Goal: Complete application form: Complete application form

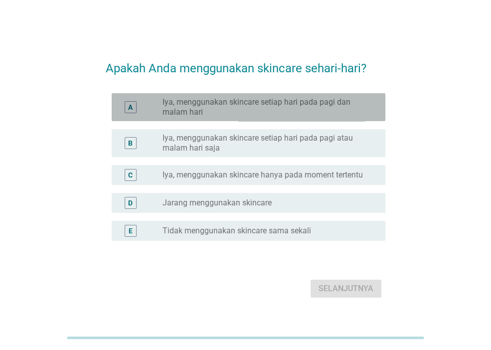
click at [227, 109] on label "Iya, menggunakan skincare setiap hari pada pagi dan malam hari" at bounding box center [266, 107] width 207 height 20
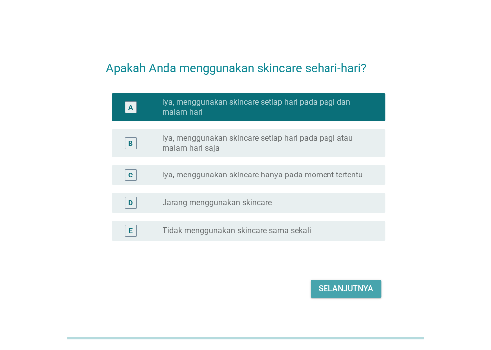
click at [337, 287] on div "Selanjutnya" at bounding box center [346, 289] width 55 height 12
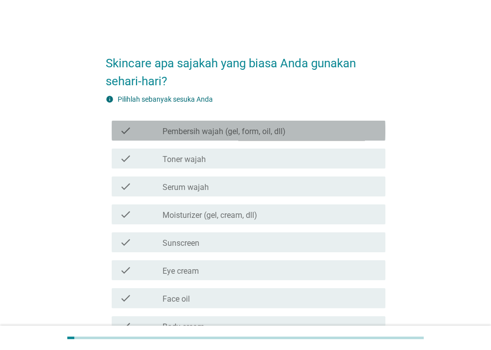
click at [228, 132] on label "Pembersih wajah (gel, form, oil, dll)" at bounding box center [224, 132] width 123 height 10
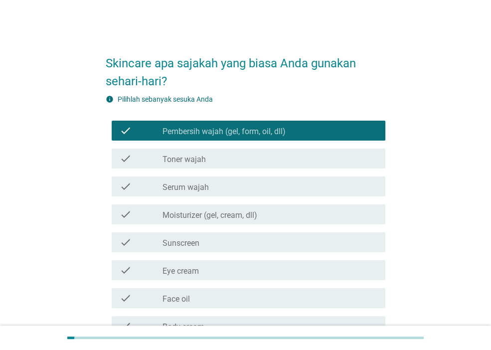
scroll to position [52, 0]
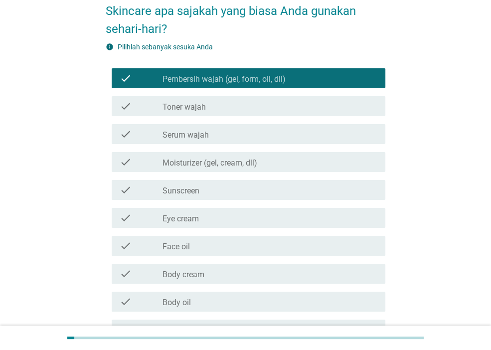
click at [220, 139] on div "check_box_outline_blank Serum wajah" at bounding box center [270, 134] width 215 height 12
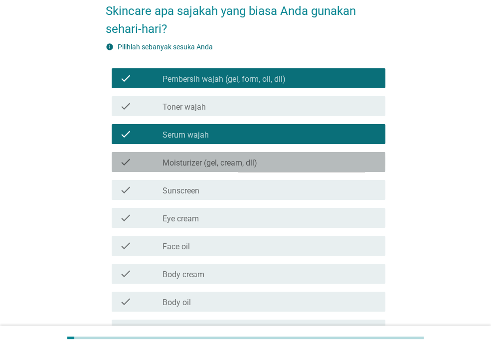
click at [215, 160] on label "Moisturizer (gel, cream, dll)" at bounding box center [210, 163] width 95 height 10
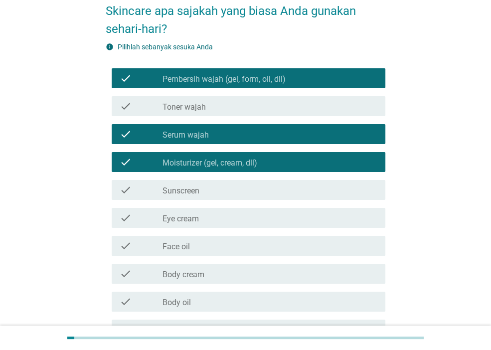
scroll to position [105, 0]
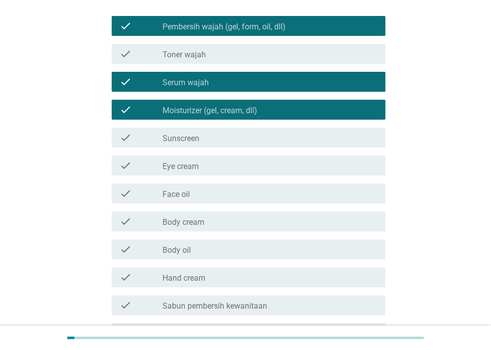
click at [225, 217] on div "check_box_outline_blank Body cream" at bounding box center [270, 221] width 215 height 12
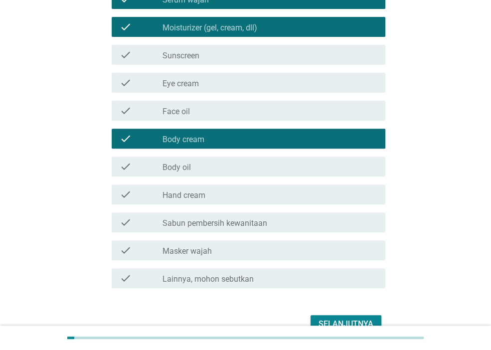
scroll to position [210, 0]
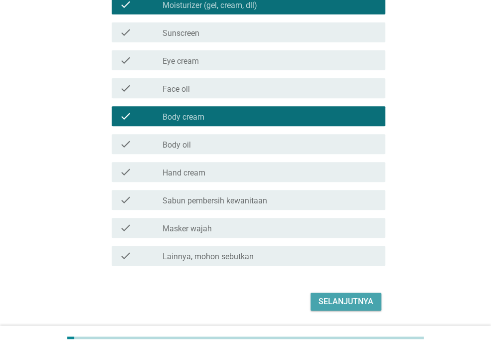
click at [335, 301] on div "Selanjutnya" at bounding box center [346, 302] width 55 height 12
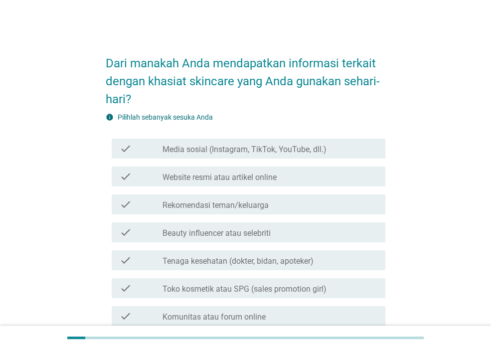
scroll to position [52, 0]
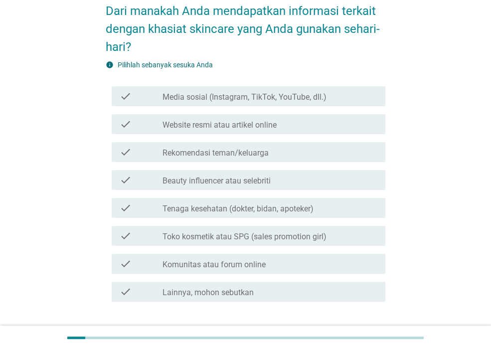
click at [283, 90] on div "check_box_outline_blank Media sosial (Instagram, TikTok, YouTube, dll.)" at bounding box center [270, 96] width 215 height 12
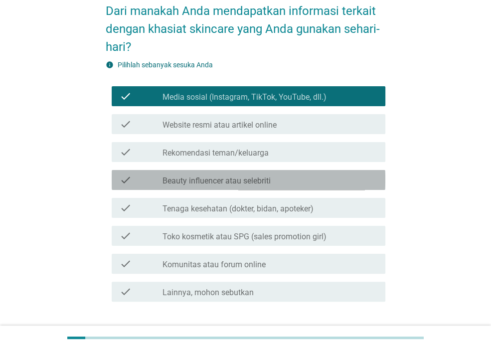
click at [282, 177] on div "check_box_outline_blank Beauty influencer atau selebriti" at bounding box center [270, 180] width 215 height 12
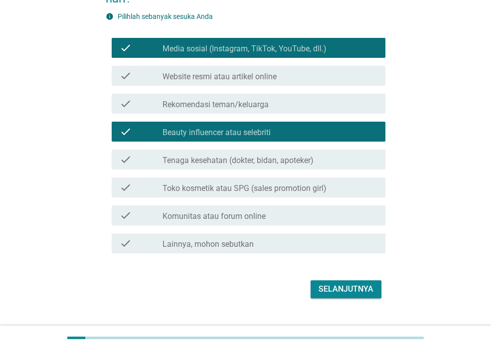
scroll to position [105, 0]
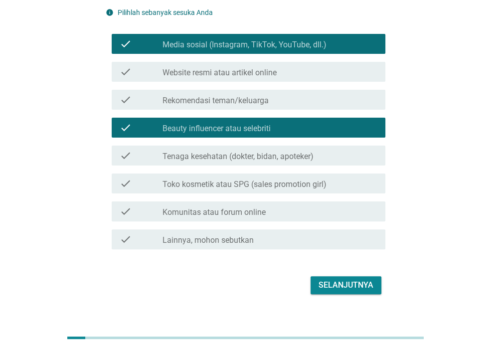
click at [278, 157] on label "Tenaga kesehatan (dokter, bidan, apoteker)" at bounding box center [238, 157] width 151 height 10
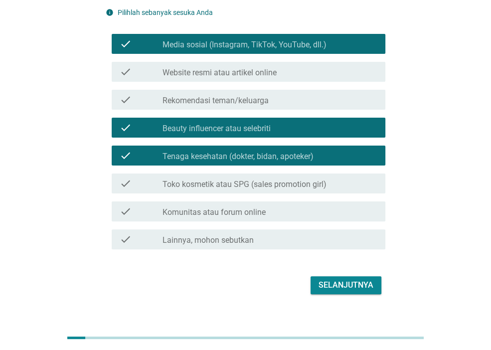
click at [334, 283] on div "Selanjutnya" at bounding box center [346, 285] width 55 height 12
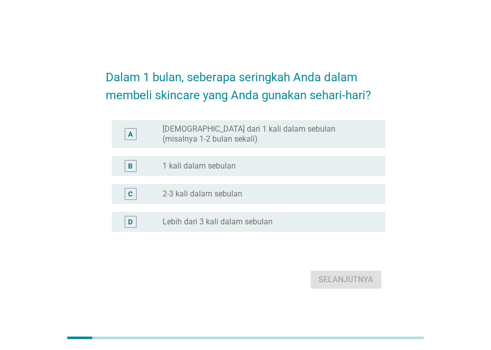
click at [239, 194] on label "2-3 kali dalam sebulan" at bounding box center [203, 194] width 80 height 10
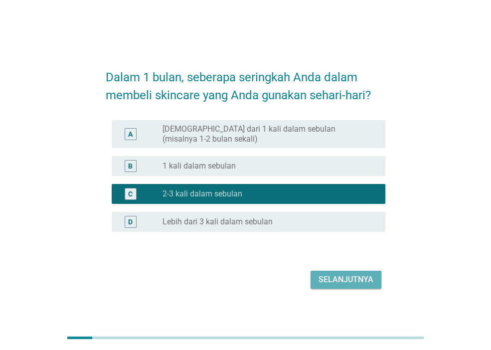
click at [351, 273] on button "Selanjutnya" at bounding box center [346, 280] width 71 height 18
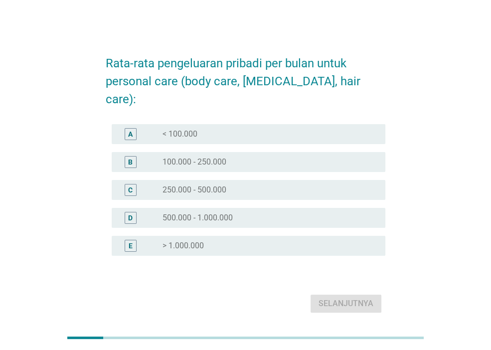
click at [221, 185] on label "250.000 - 500.000" at bounding box center [195, 190] width 64 height 10
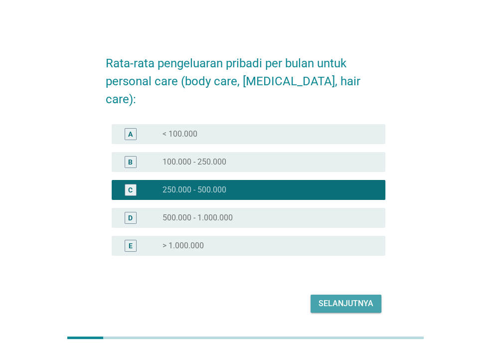
click at [341, 298] on div "Selanjutnya" at bounding box center [346, 304] width 55 height 12
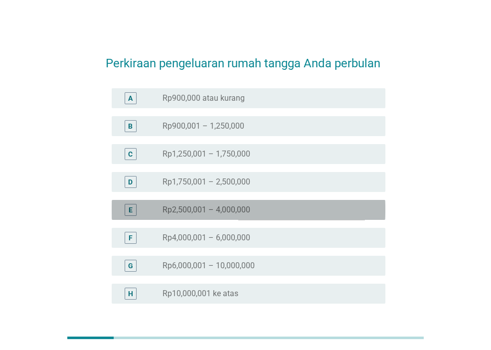
click at [223, 208] on label "Rp2,500,001 – 4,000,000" at bounding box center [207, 210] width 88 height 10
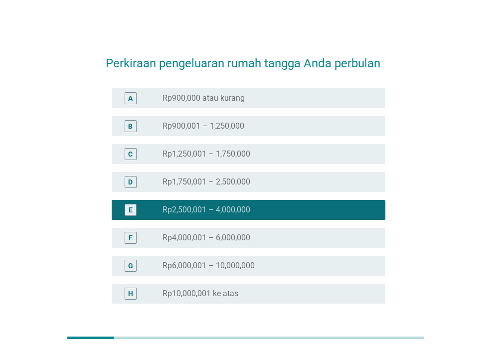
scroll to position [82, 0]
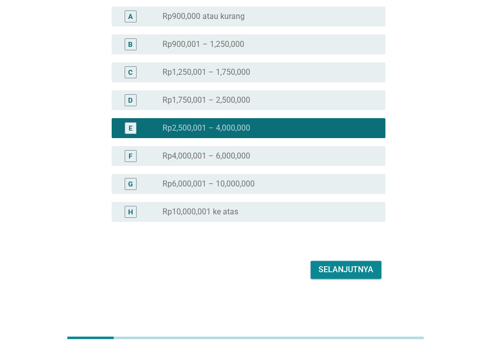
click at [325, 269] on div "Selanjutnya" at bounding box center [346, 270] width 55 height 12
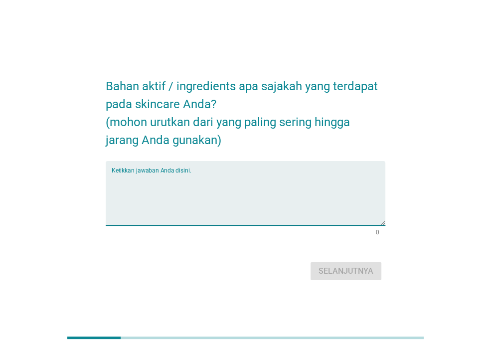
click at [201, 215] on textarea "Ketikkan jawaban Anda disini." at bounding box center [249, 199] width 274 height 52
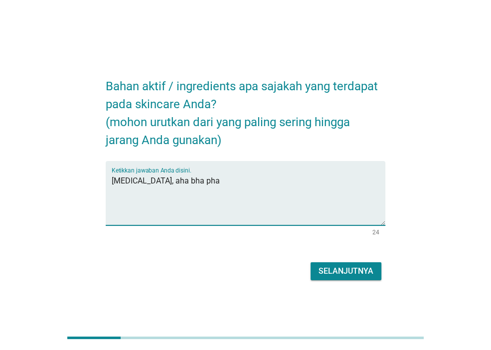
type textarea "[MEDICAL_DATA], aha bha pha"
click at [341, 275] on div "Selanjutnya" at bounding box center [346, 271] width 55 height 12
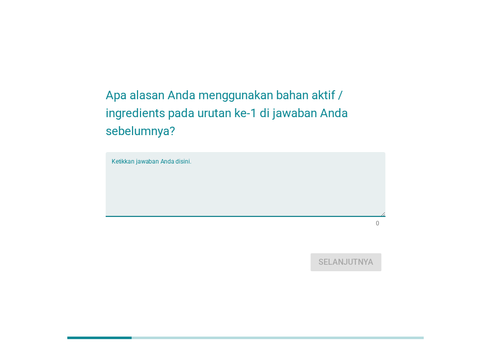
click at [203, 181] on textarea "Ketikkan jawaban Anda disini." at bounding box center [249, 190] width 274 height 52
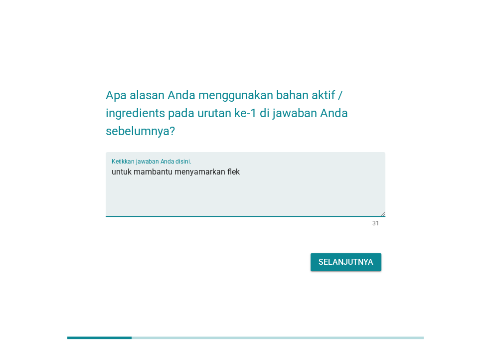
type textarea "untuk mambantu menyamarkan flek"
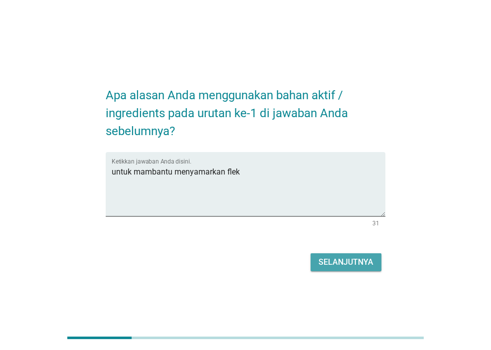
click at [337, 268] on button "Selanjutnya" at bounding box center [346, 262] width 71 height 18
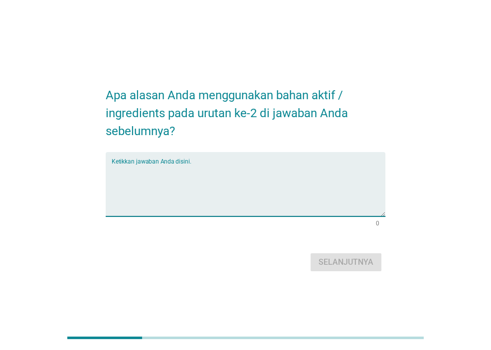
click at [212, 166] on textarea "Ketikkan jawaban Anda disini." at bounding box center [249, 190] width 274 height 52
type textarea "untuk eksfoliasi"
click at [349, 263] on div "Selanjutnya" at bounding box center [346, 262] width 55 height 12
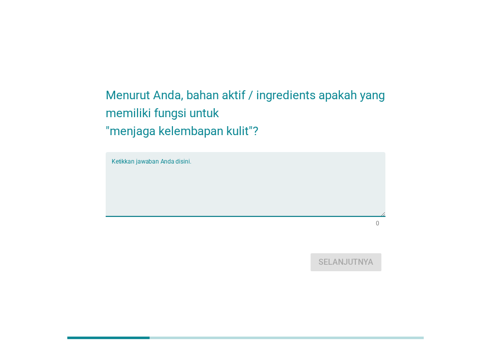
click at [220, 181] on textarea "Ketikkan jawaban Anda disini." at bounding box center [249, 190] width 274 height 52
type textarea "halurionic acid"
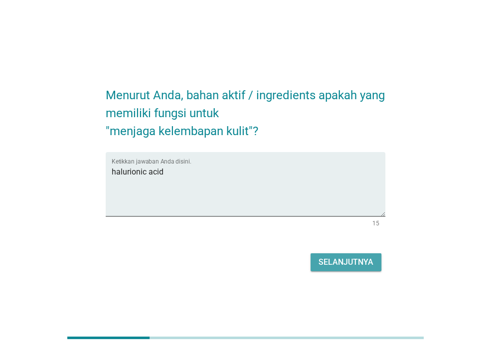
click at [322, 266] on div "Selanjutnya" at bounding box center [346, 262] width 55 height 12
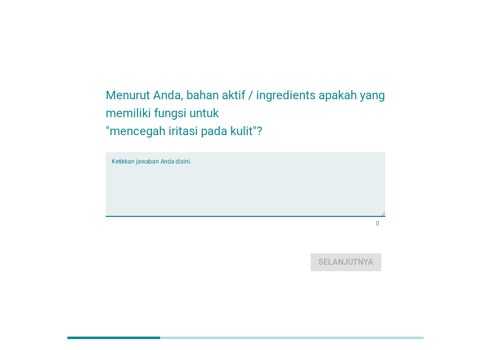
click at [187, 183] on textarea "Ketikkan jawaban Anda disini." at bounding box center [249, 190] width 274 height 52
type textarea "tidak ingat"
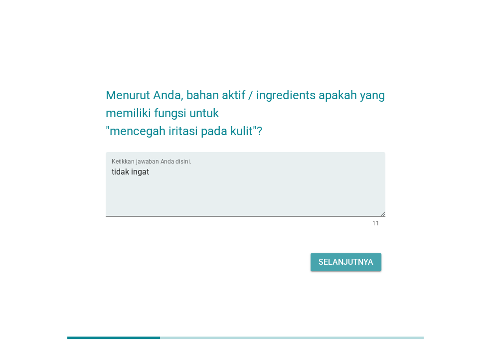
click at [344, 258] on div "Selanjutnya" at bounding box center [346, 262] width 55 height 12
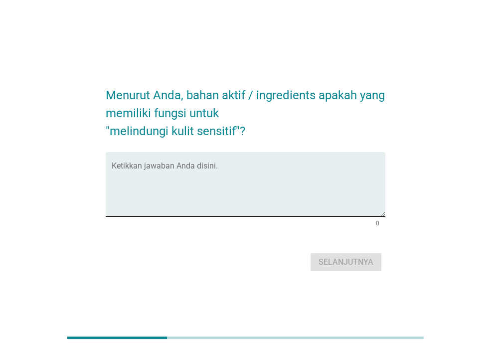
click at [186, 174] on textarea "Ketikkan jawaban Anda disini." at bounding box center [249, 190] width 274 height 52
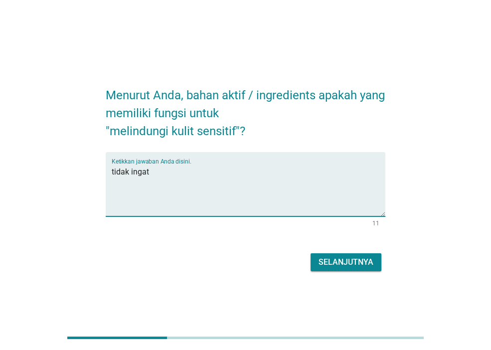
type textarea "tidak ingat"
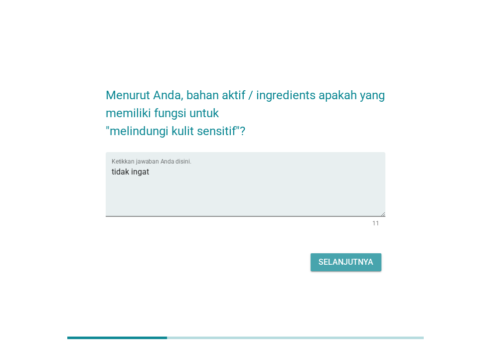
click at [322, 265] on div "Selanjutnya" at bounding box center [346, 262] width 55 height 12
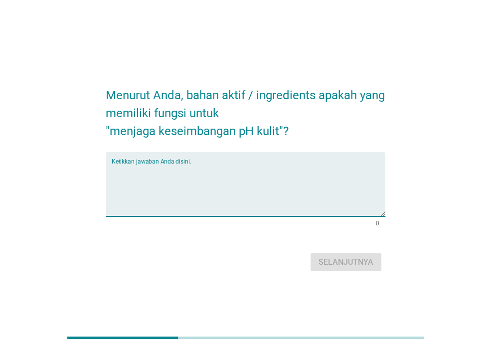
click at [166, 188] on textarea "Ketikkan jawaban Anda disini." at bounding box center [249, 190] width 274 height 52
type textarea "tidak ingat"
click at [369, 266] on div "Selanjutnya" at bounding box center [346, 262] width 55 height 12
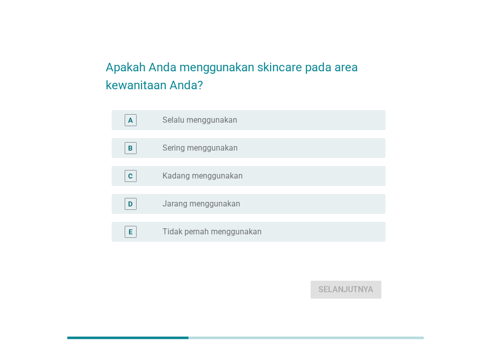
click at [215, 206] on label "Jarang menggunakan" at bounding box center [202, 204] width 78 height 10
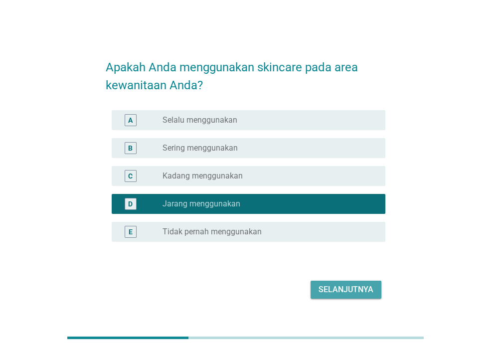
click at [335, 293] on div "Selanjutnya" at bounding box center [346, 290] width 55 height 12
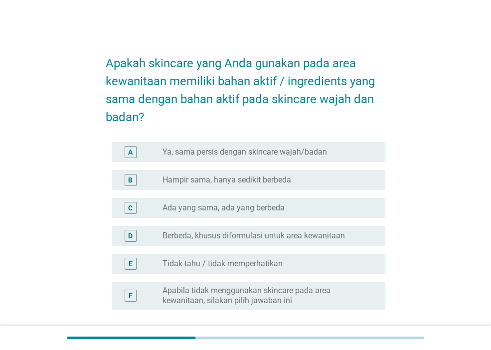
scroll to position [52, 0]
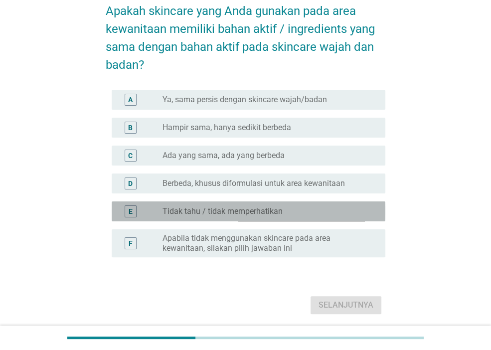
click at [273, 216] on div "radio_button_unchecked Tidak tahu / tidak memperhatikan" at bounding box center [270, 211] width 215 height 12
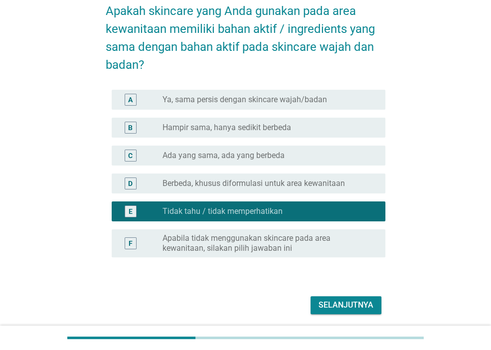
click at [307, 188] on div "radio_button_unchecked Berbeda, khusus diformulasi untuk area kewanitaan" at bounding box center [270, 183] width 215 height 12
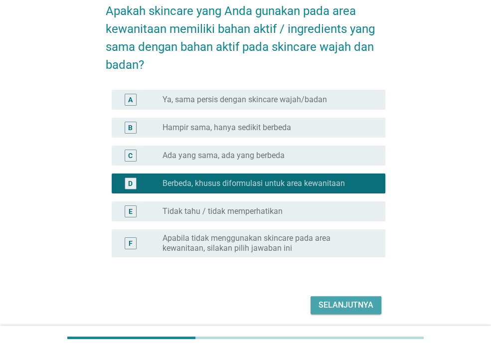
click at [315, 300] on button "Selanjutnya" at bounding box center [346, 305] width 71 height 18
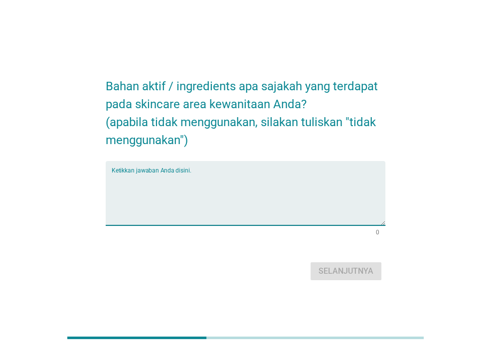
click at [218, 203] on textarea "Ketikkan jawaban Anda disini." at bounding box center [249, 199] width 274 height 52
type textarea "tidak ingat"
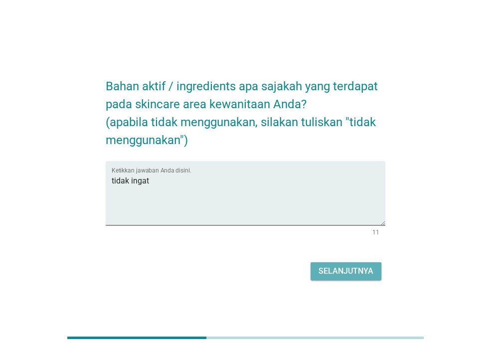
click at [320, 279] on button "Selanjutnya" at bounding box center [346, 271] width 71 height 18
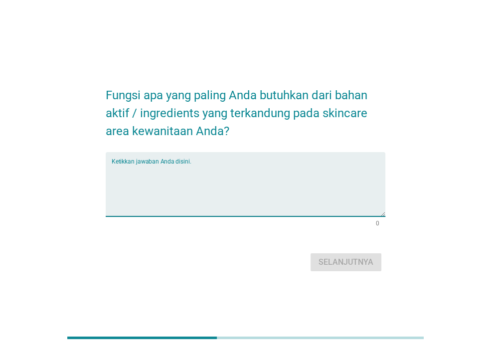
click at [213, 170] on textarea "Ketikkan jawaban Anda disini." at bounding box center [249, 190] width 274 height 52
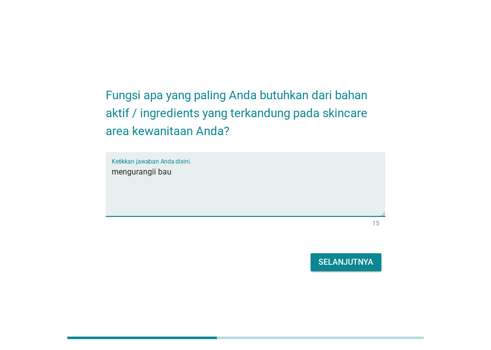
type textarea "mengurangii bau"
click at [337, 261] on div "Selanjutnya" at bounding box center [346, 262] width 55 height 12
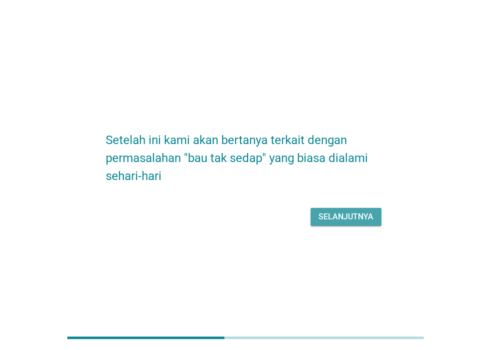
click at [329, 219] on div "Selanjutnya" at bounding box center [346, 217] width 55 height 12
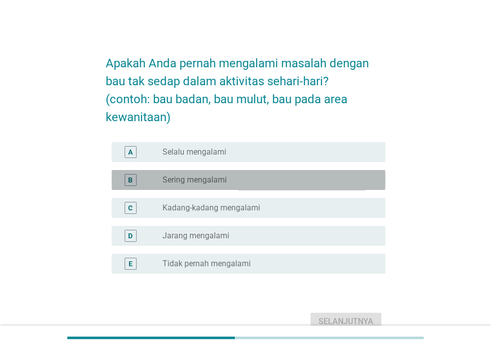
click at [251, 188] on div "B radio_button_unchecked Sering mengalami" at bounding box center [249, 180] width 274 height 20
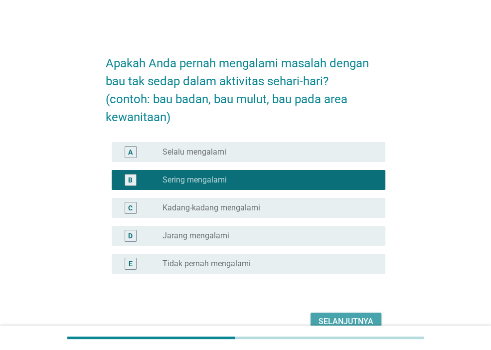
click at [328, 316] on div "Selanjutnya" at bounding box center [346, 322] width 55 height 12
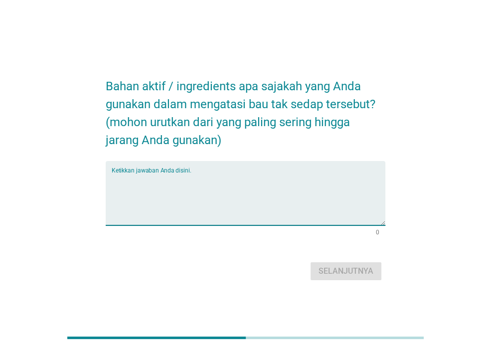
click at [166, 193] on textarea "Ketikkan jawaban Anda disini." at bounding box center [249, 199] width 274 height 52
type textarea "anti prespirant"
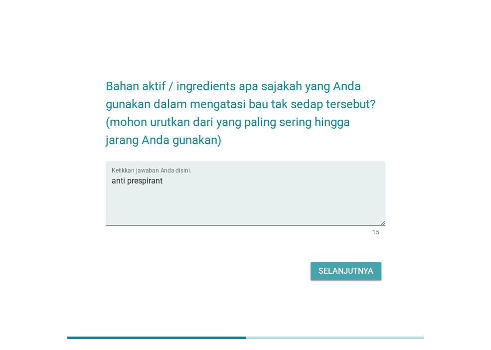
click at [346, 273] on div "Selanjutnya" at bounding box center [346, 271] width 55 height 12
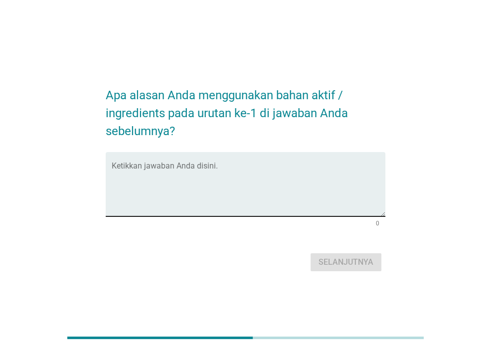
click at [189, 162] on div "Ketikkan jawaban Anda disini." at bounding box center [249, 184] width 274 height 64
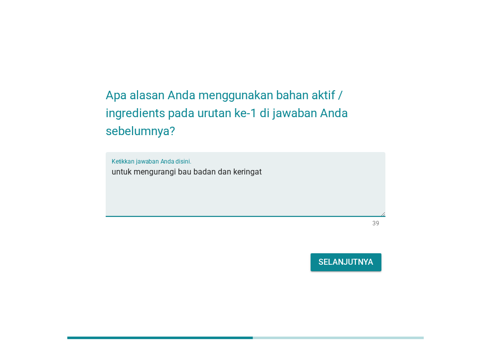
type textarea "untuk mengurangi bau badan dan keringat"
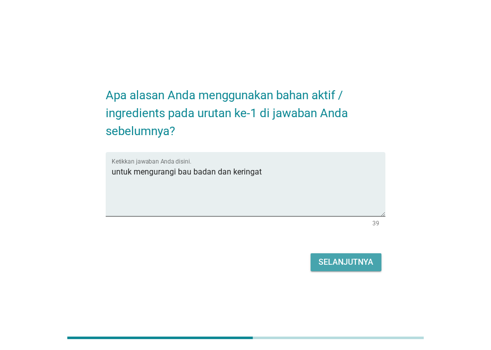
click at [353, 258] on div "Selanjutnya" at bounding box center [346, 262] width 55 height 12
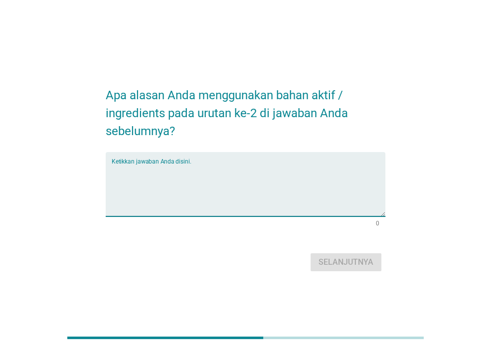
click at [203, 190] on textarea "Ketikkan jawaban Anda disini." at bounding box center [249, 190] width 274 height 52
type textarea "tidak ada"
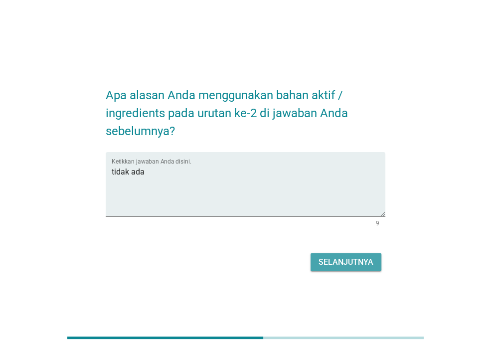
click at [343, 263] on div "Selanjutnya" at bounding box center [346, 262] width 55 height 12
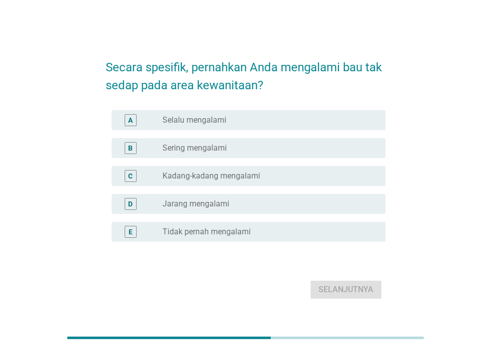
click at [200, 147] on label "Sering mengalami" at bounding box center [195, 148] width 64 height 10
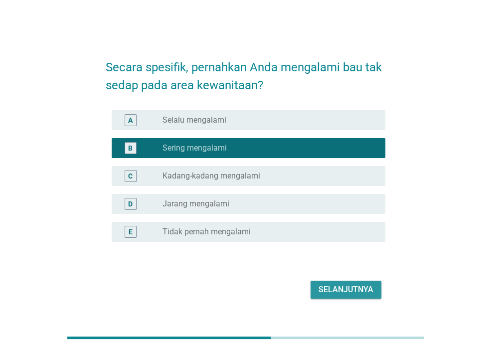
click at [340, 291] on div "Selanjutnya" at bounding box center [346, 290] width 55 height 12
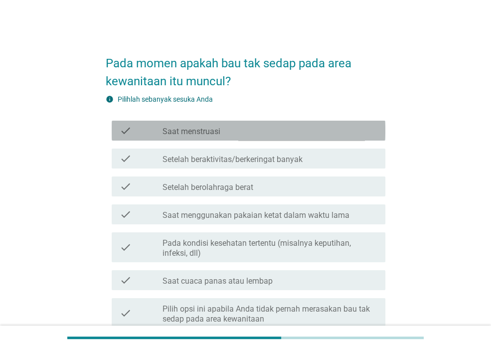
click at [221, 131] on div "check_box_outline_blank Saat menstruasi" at bounding box center [270, 131] width 215 height 12
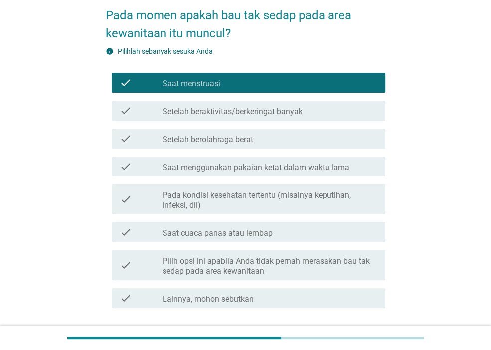
scroll to position [52, 0]
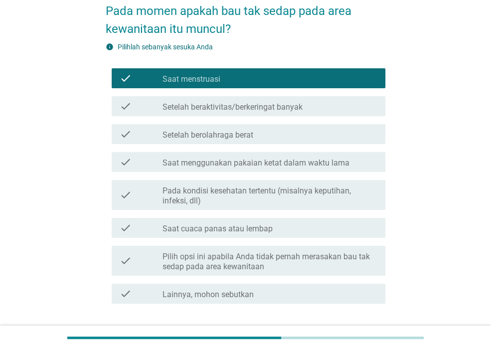
click at [245, 197] on label "Pada kondisi kesehatan tertentu (misalnya keputihan, infeksi, dll)" at bounding box center [270, 196] width 215 height 20
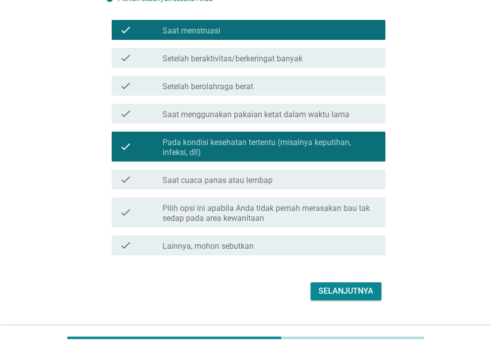
scroll to position [105, 0]
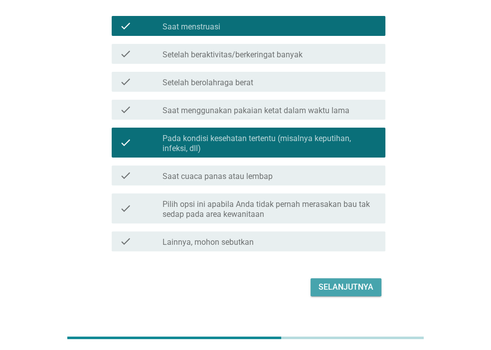
click at [334, 287] on div "Selanjutnya" at bounding box center [346, 287] width 55 height 12
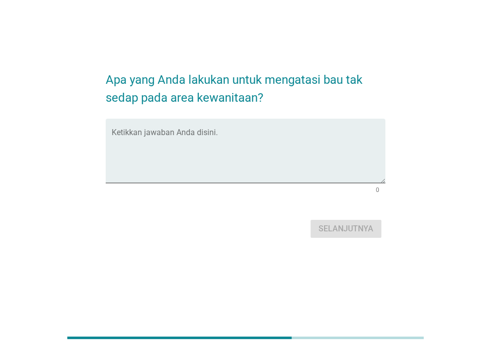
scroll to position [0, 0]
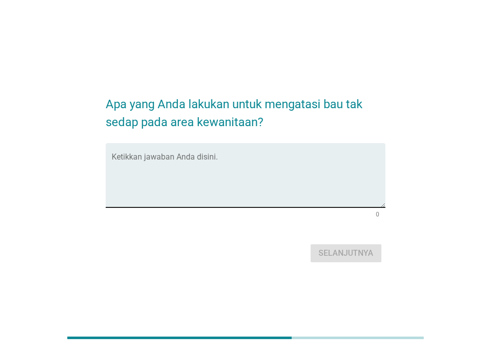
click at [193, 179] on textarea "Ketikkan jawaban Anda disini." at bounding box center [249, 181] width 274 height 52
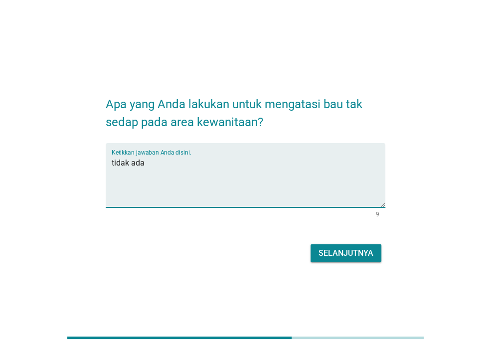
type textarea "tidak ada"
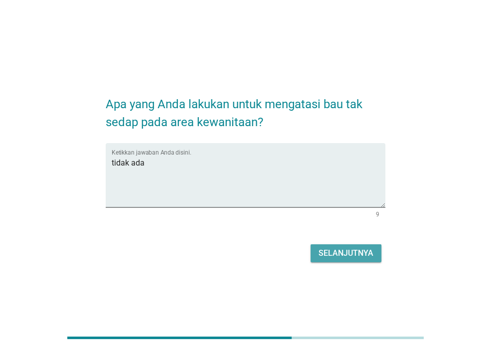
click at [315, 253] on button "Selanjutnya" at bounding box center [346, 253] width 71 height 18
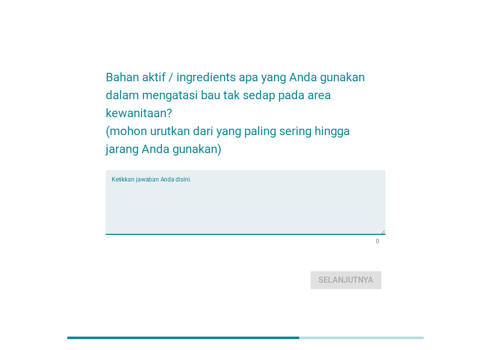
click at [173, 198] on textarea "Ketikkan jawaban Anda disini." at bounding box center [249, 208] width 274 height 52
type textarea "tidak tahu"
click at [328, 283] on div "Selanjutnya" at bounding box center [346, 280] width 55 height 12
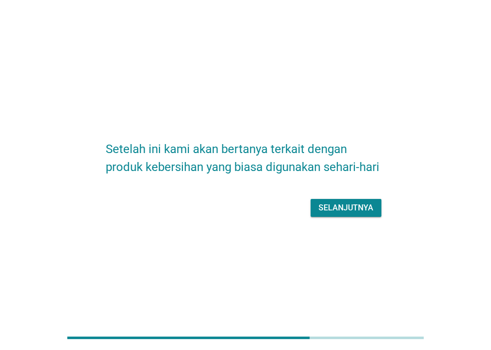
click at [345, 202] on div "Selanjutnya" at bounding box center [346, 208] width 55 height 12
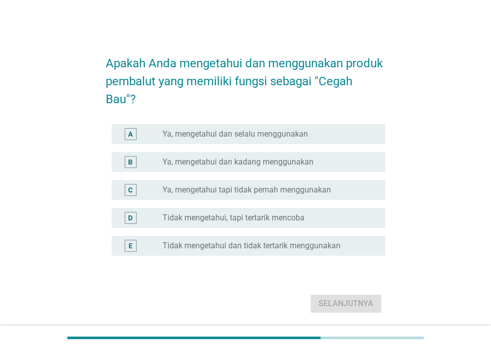
click at [276, 163] on label "Ya, mengetahui dan kadang menggunakan" at bounding box center [238, 162] width 151 height 10
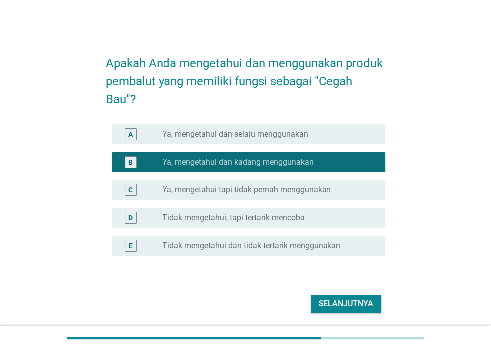
click at [353, 307] on div "Selanjutnya" at bounding box center [346, 304] width 55 height 12
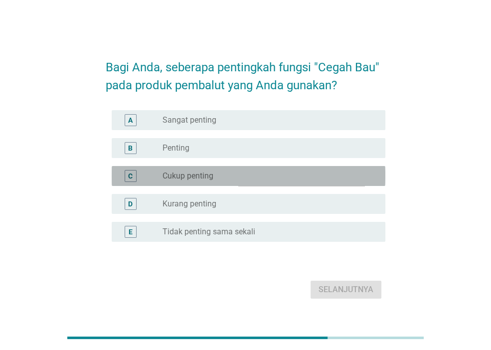
click at [215, 179] on div "radio_button_unchecked Cukup penting" at bounding box center [266, 176] width 207 height 10
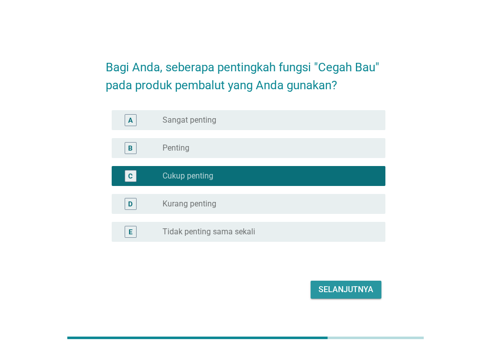
click at [331, 292] on div "Selanjutnya" at bounding box center [346, 290] width 55 height 12
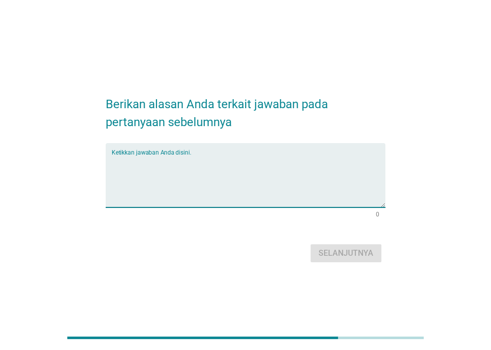
click at [160, 161] on textarea "Ketikkan jawaban Anda disini." at bounding box center [249, 181] width 274 height 52
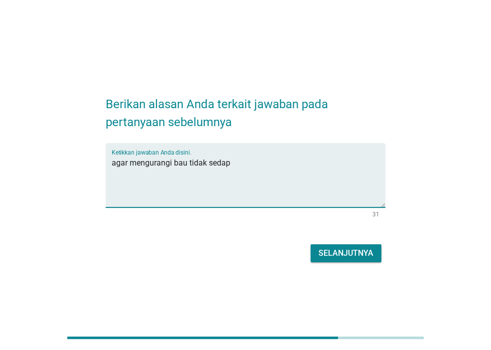
type textarea "agar mengurangi bau tidak sedap"
click at [329, 247] on div "Selanjutnya" at bounding box center [346, 253] width 55 height 12
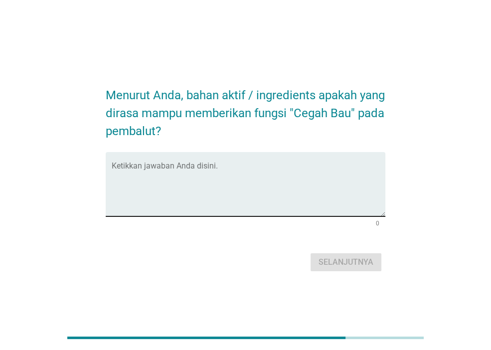
click at [166, 180] on textarea "Ketikkan jawaban Anda disini." at bounding box center [249, 190] width 274 height 52
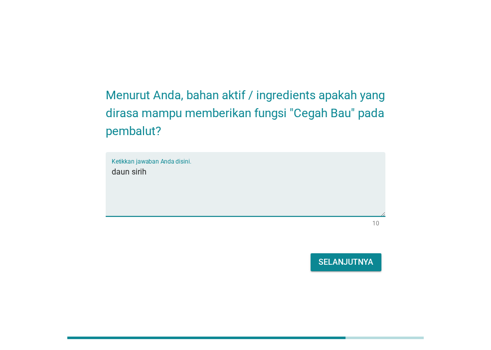
type textarea "daun sirih"
click at [328, 270] on button "Selanjutnya" at bounding box center [346, 262] width 71 height 18
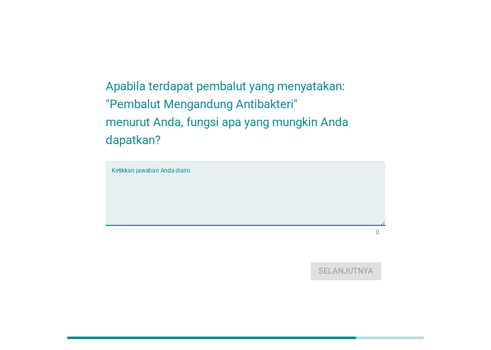
click at [170, 184] on textarea "Ketikkan jawaban Anda disini." at bounding box center [249, 199] width 274 height 52
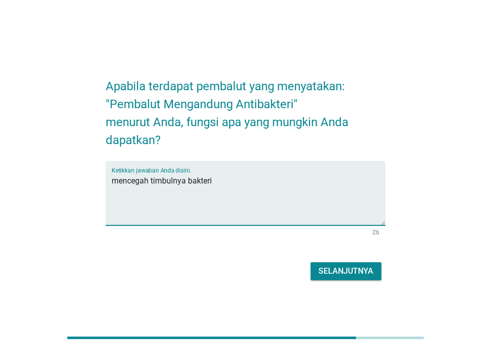
type textarea "mencegah timbulnya bakteri"
click at [363, 269] on div "Selanjutnya" at bounding box center [346, 271] width 55 height 12
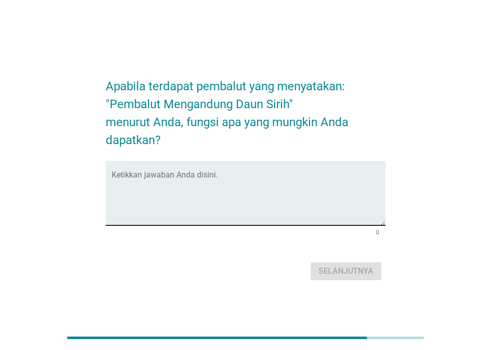
click at [219, 181] on textarea "Ketikkan jawaban Anda disini." at bounding box center [249, 199] width 274 height 52
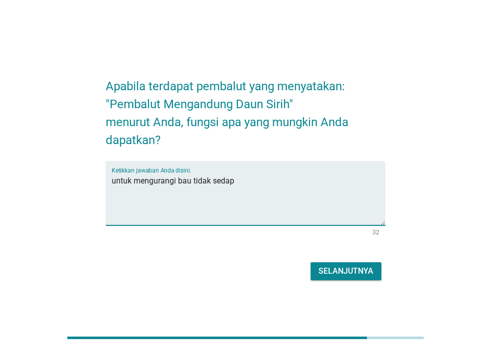
type textarea "untuk mengurangi bau tidak sedap"
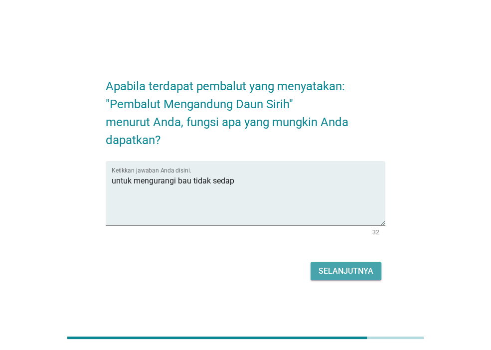
click at [355, 269] on div "Selanjutnya" at bounding box center [346, 271] width 55 height 12
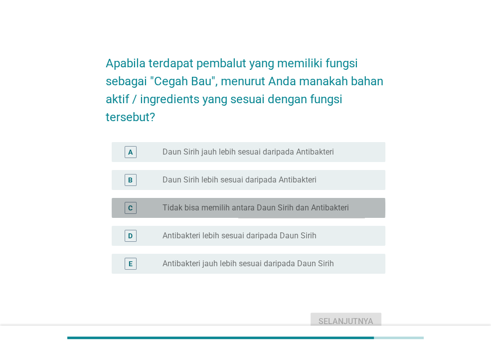
click at [279, 205] on label "Tidak bisa memilih antara Daun Sirih dan Antibakteri" at bounding box center [256, 208] width 186 height 10
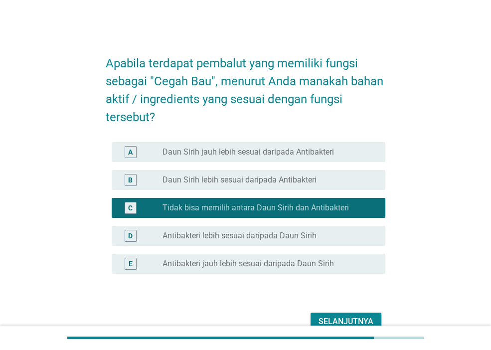
click at [340, 319] on div "Selanjutnya" at bounding box center [346, 322] width 55 height 12
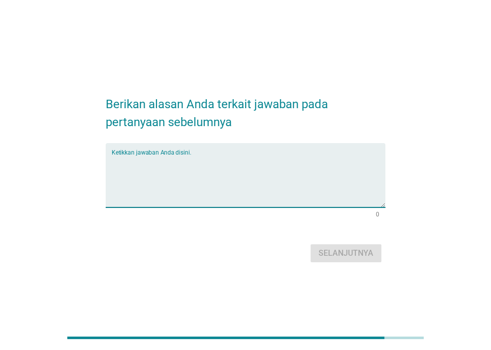
click at [178, 184] on textarea "Ketikkan jawaban Anda disini." at bounding box center [249, 181] width 274 height 52
type textarea "."
click at [340, 264] on div "Selanjutnya" at bounding box center [246, 253] width 280 height 24
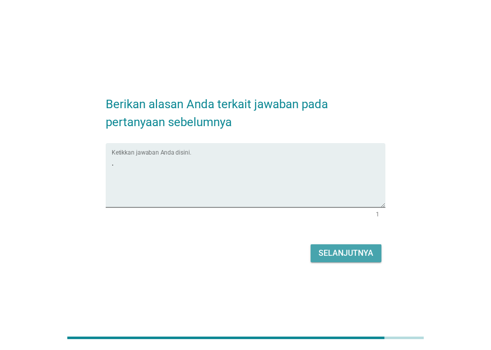
click at [340, 261] on button "Selanjutnya" at bounding box center [346, 253] width 71 height 18
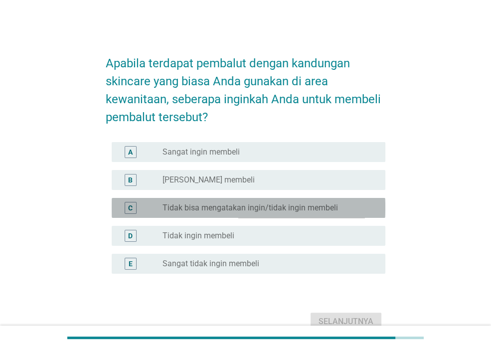
click at [259, 214] on div "C radio_button_unchecked Tidak bisa mengatakan ingin/tidak ingin membeli" at bounding box center [249, 208] width 274 height 20
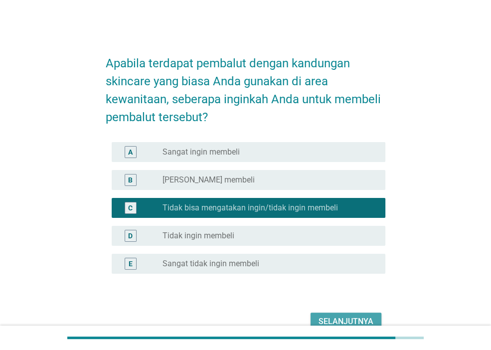
click at [333, 316] on div "Selanjutnya" at bounding box center [346, 322] width 55 height 12
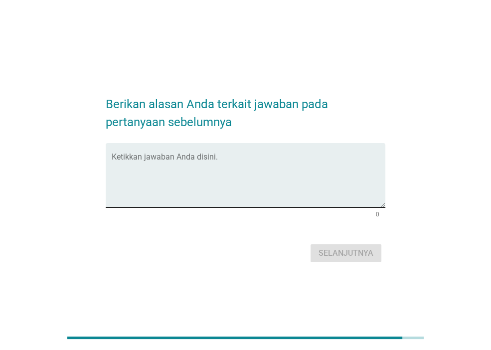
click at [198, 175] on textarea "Ketikkan jawaban Anda disini." at bounding box center [249, 181] width 274 height 52
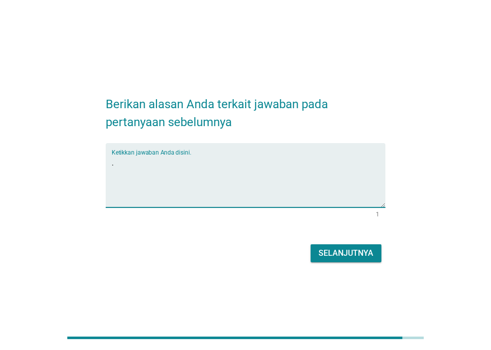
type textarea "."
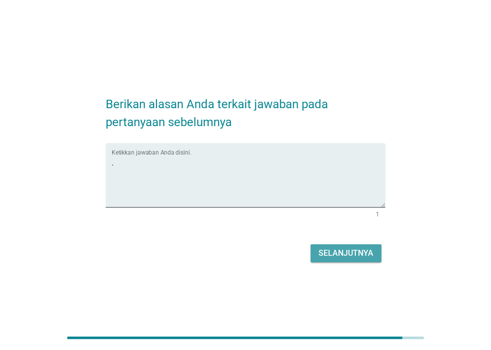
click at [343, 259] on button "Selanjutnya" at bounding box center [346, 253] width 71 height 18
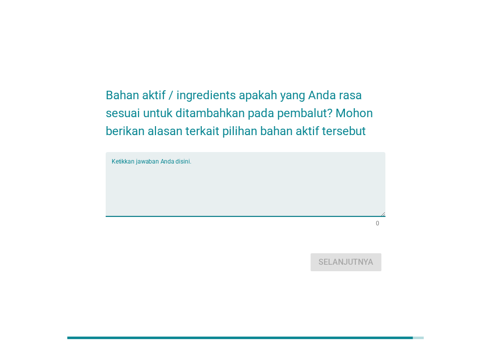
click at [175, 175] on textarea "Ketikkan jawaban Anda disini." at bounding box center [249, 190] width 274 height 52
drag, startPoint x: 184, startPoint y: 175, endPoint x: 94, endPoint y: 168, distance: 91.0
click at [94, 168] on div "Bahan aktif / ingredients apakah yang Anda rasa sesuai untuk ditambahkan pada p…" at bounding box center [245, 175] width 443 height 214
type textarea "."
click at [372, 261] on div "Selanjutnya" at bounding box center [346, 262] width 55 height 12
